Goal: Navigation & Orientation: Understand site structure

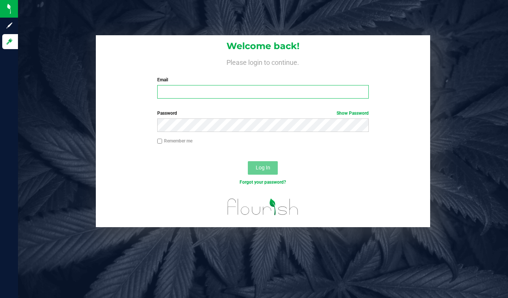
type input "[PERSON_NAME][EMAIL_ADDRESS][PERSON_NAME][DOMAIN_NAME]"
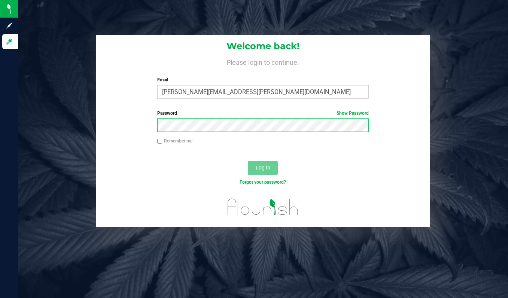
click at [263, 167] on button "Log In" at bounding box center [263, 167] width 30 height 13
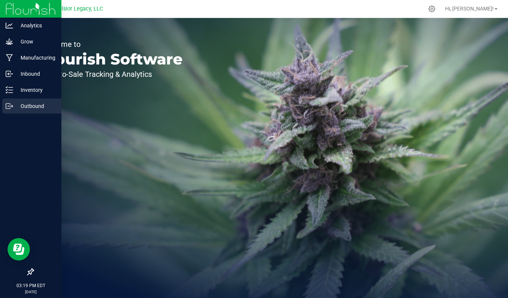
click at [31, 103] on p "Outbound" at bounding box center [35, 105] width 45 height 9
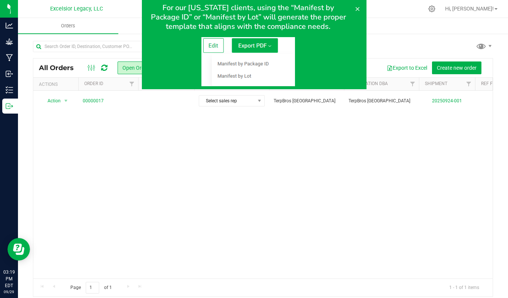
click at [233, 114] on div "Action Action Cancel order Clone order Edit order Mark as fully paid Order audi…" at bounding box center [263, 185] width 460 height 188
click at [354, 8] on icon at bounding box center [357, 9] width 6 height 6
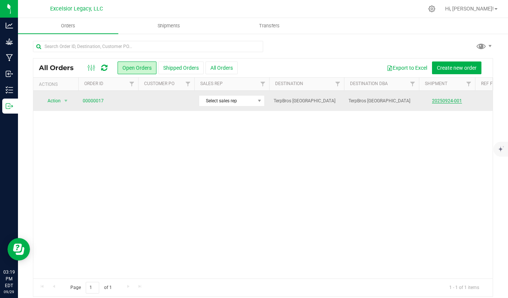
click at [443, 100] on link "20250924-001" at bounding box center [447, 100] width 30 height 5
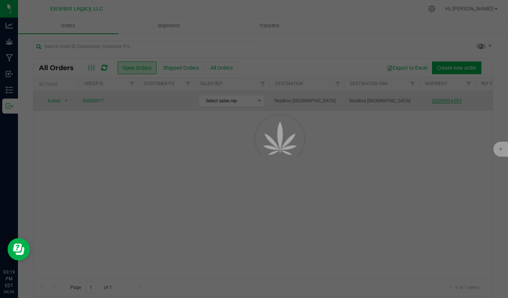
click at [443, 100] on div at bounding box center [254, 149] width 508 height 298
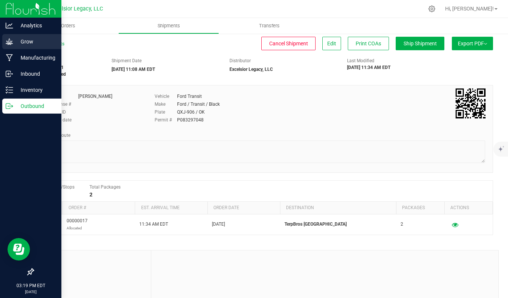
click at [11, 46] on div "Grow" at bounding box center [31, 41] width 59 height 15
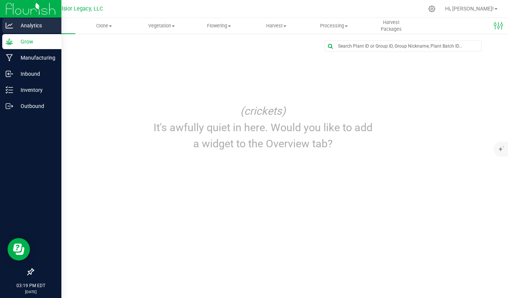
click at [34, 27] on p "Analytics" at bounding box center [35, 25] width 45 height 9
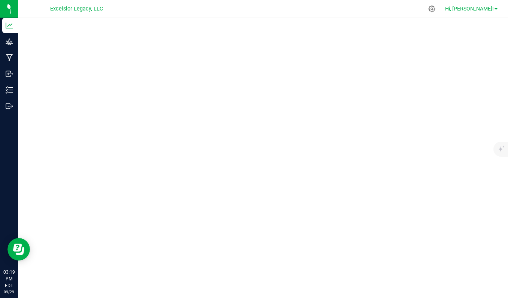
click at [499, 5] on link "Hi, [PERSON_NAME]!" at bounding box center [471, 9] width 58 height 8
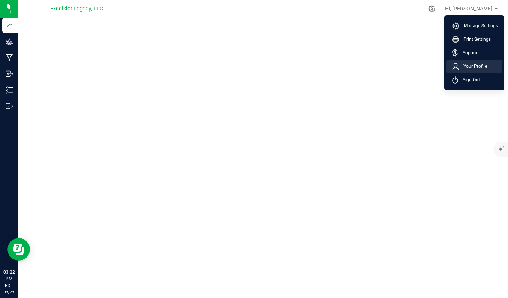
click at [473, 65] on span "Your Profile" at bounding box center [473, 66] width 28 height 7
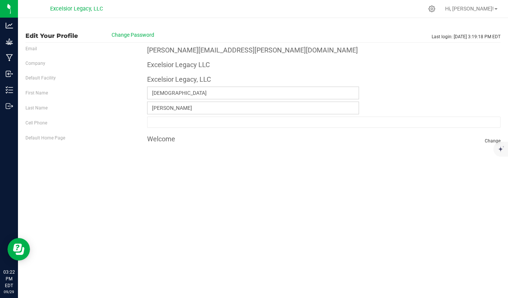
click at [37, 61] on label "Company" at bounding box center [35, 63] width 20 height 7
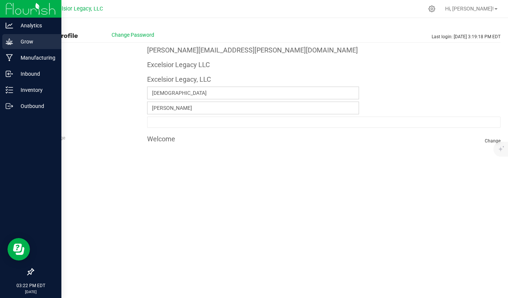
click at [15, 46] on p "Grow" at bounding box center [35, 41] width 45 height 9
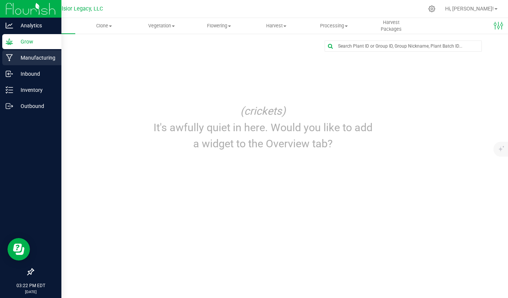
click at [39, 58] on p "Manufacturing" at bounding box center [35, 57] width 45 height 9
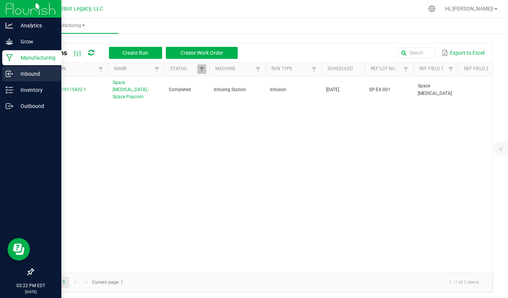
click at [36, 76] on p "Inbound" at bounding box center [35, 73] width 45 height 9
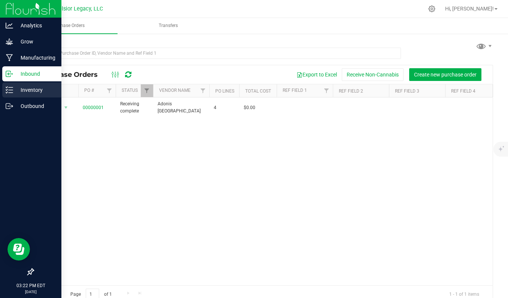
click at [34, 87] on p "Inventory" at bounding box center [35, 89] width 45 height 9
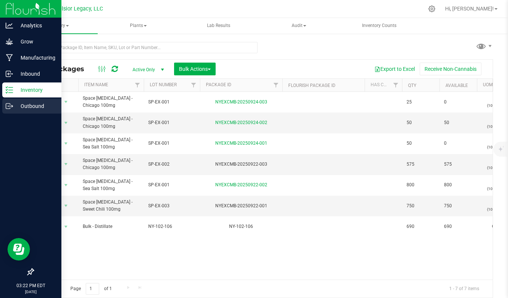
click at [37, 111] on div "Outbound" at bounding box center [31, 105] width 59 height 15
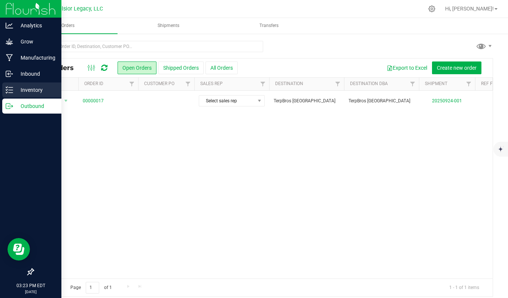
click at [36, 97] on div "Inventory" at bounding box center [31, 89] width 59 height 15
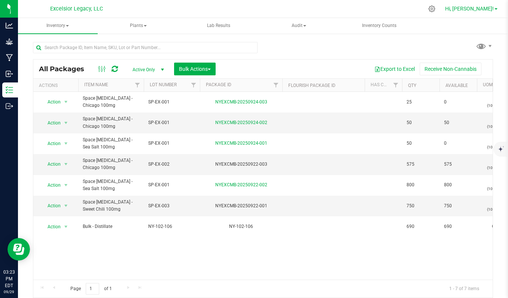
click at [483, 6] on span "Hi, [PERSON_NAME]!" at bounding box center [469, 9] width 49 height 6
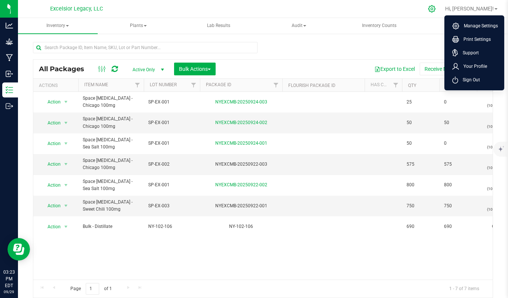
click at [436, 9] on icon at bounding box center [432, 9] width 8 height 8
